Goal: Answer question/provide support: Share knowledge or assist other users

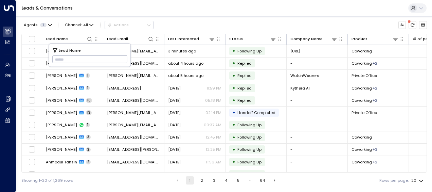
type input "**********"
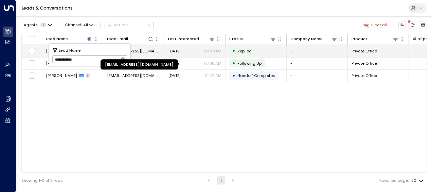
click at [149, 50] on span "[EMAIL_ADDRESS][DOMAIN_NAME]" at bounding box center [133, 50] width 53 height 5
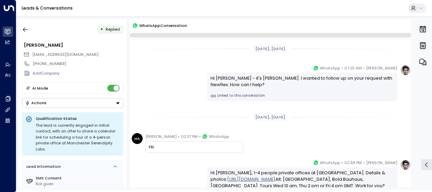
scroll to position [65, 0]
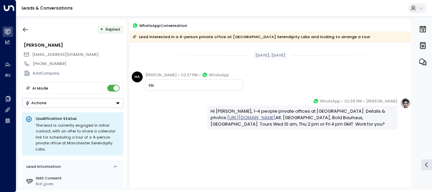
click at [176, 106] on div "[PERSON_NAME] • 02:38 PM • WhatsApp Hi [PERSON_NAME], 1-4 people private office…" at bounding box center [270, 113] width 281 height 32
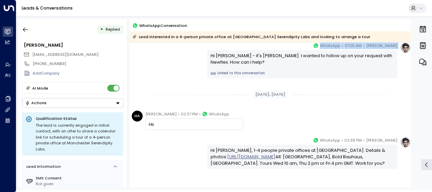
scroll to position [68, 0]
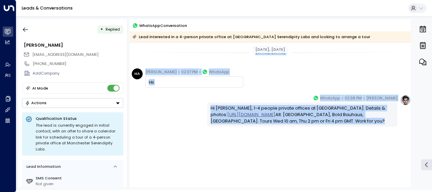
drag, startPoint x: 209, startPoint y: 77, endPoint x: 292, endPoint y: 128, distance: 97.8
click at [292, 128] on div "[DATE], [DATE] [DATE], [DATE] [PERSON_NAME] • 07:25 AM • WhatsApp Hi [PERSON_NA…" at bounding box center [270, 81] width 281 height 213
copy div "Hi [PERSON_NAME] - it's [PERSON_NAME]. I wanted to follow up on your request wi…"
click at [78, 0] on div "Leads & Conversations" at bounding box center [224, 8] width 416 height 17
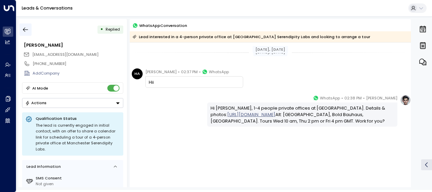
click at [24, 31] on icon "button" at bounding box center [25, 30] width 5 height 4
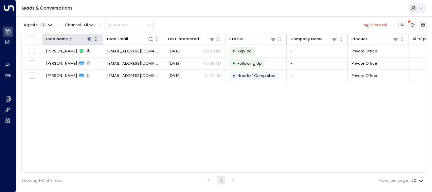
click at [88, 38] on icon at bounding box center [89, 39] width 4 height 4
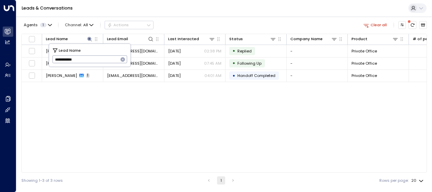
drag, startPoint x: 54, startPoint y: 58, endPoint x: 103, endPoint y: 58, distance: 49.2
click at [103, 58] on input "**********" at bounding box center [85, 59] width 66 height 11
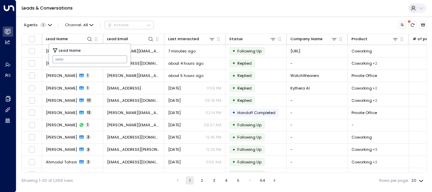
type input "**********"
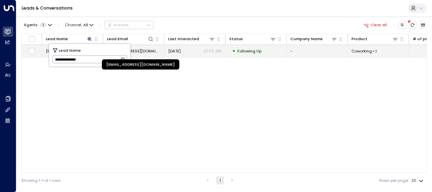
click at [148, 49] on span "[EMAIL_ADDRESS][DOMAIN_NAME]" at bounding box center [133, 50] width 53 height 5
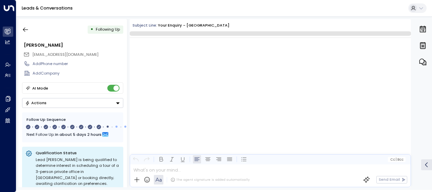
scroll to position [2548, 0]
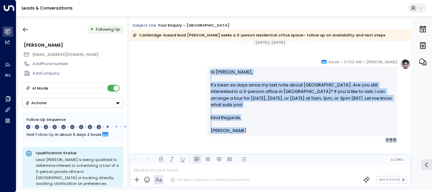
drag, startPoint x: 209, startPoint y: 70, endPoint x: 247, endPoint y: 131, distance: 72.6
click at [247, 131] on div "[PERSON_NAME] • 07:00 AM • Email Hi [PERSON_NAME], It’s been six days since my …" at bounding box center [302, 100] width 190 height 84
drag, startPoint x: 247, startPoint y: 131, endPoint x: 223, endPoint y: 111, distance: 30.6
click at [223, 114] on span "Kind Regards," at bounding box center [226, 117] width 31 height 6
copy div "Hi [PERSON_NAME], It’s been six days since my last note about [GEOGRAPHIC_DATA]…"
